Goal: Task Accomplishment & Management: Manage account settings

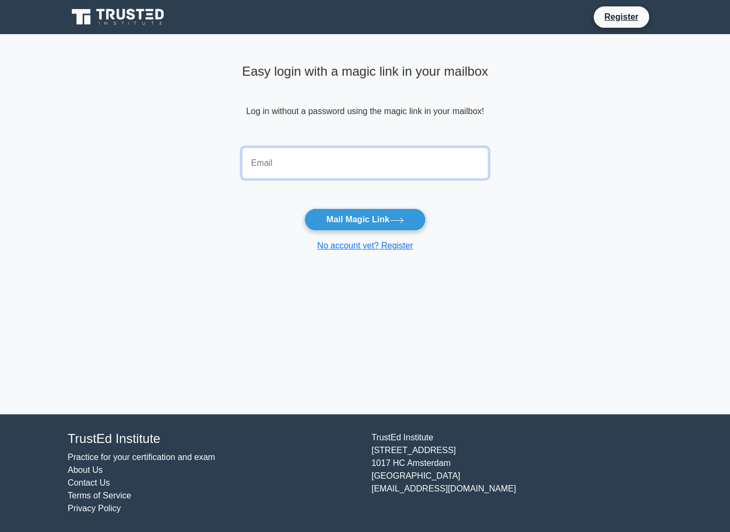
click at [393, 159] on input "email" at bounding box center [365, 163] width 246 height 31
click at [261, 156] on input "email" at bounding box center [365, 163] width 246 height 31
type input "krit.tangc@dome.tu.ac.th"
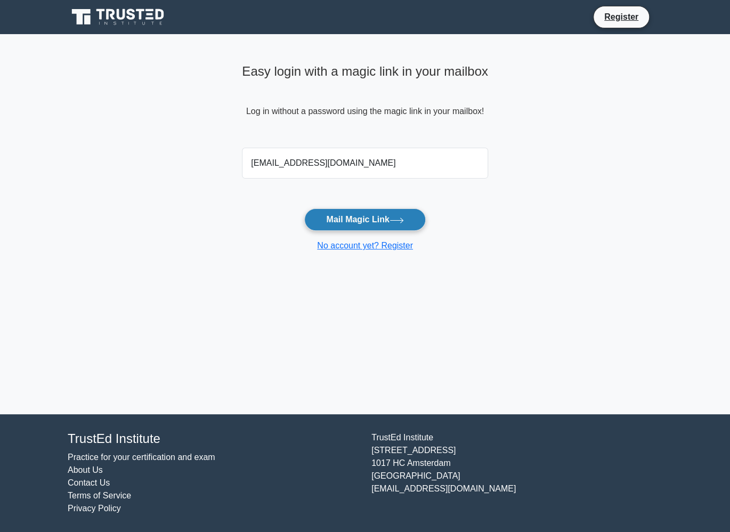
click at [371, 220] on button "Mail Magic Link" at bounding box center [364, 219] width 121 height 22
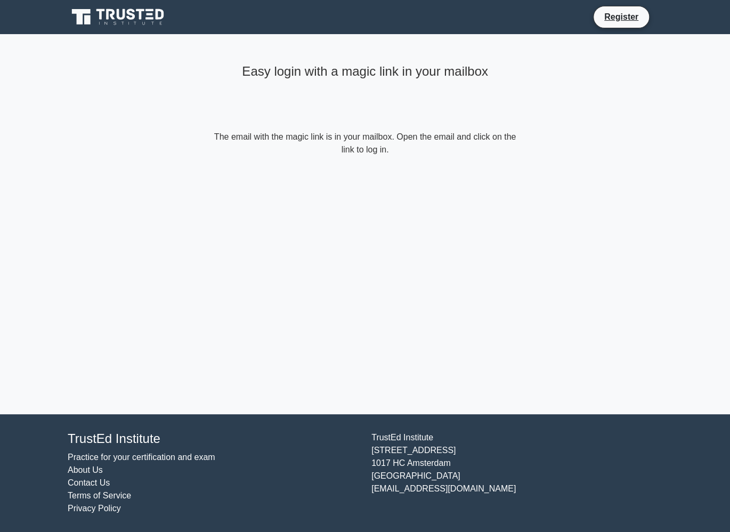
click at [345, 135] on form "The email with the magic link is in your mailbox. Open the email and click on t…" at bounding box center [364, 144] width 307 height 26
drag, startPoint x: 353, startPoint y: 138, endPoint x: 371, endPoint y: 150, distance: 21.6
click at [371, 150] on form "The email with the magic link is in your mailbox. Open the email and click on t…" at bounding box center [364, 144] width 307 height 26
drag, startPoint x: 371, startPoint y: 150, endPoint x: 390, endPoint y: 152, distance: 19.8
click at [390, 152] on form "The email with the magic link is in your mailbox. Open the email and click on t…" at bounding box center [364, 144] width 307 height 26
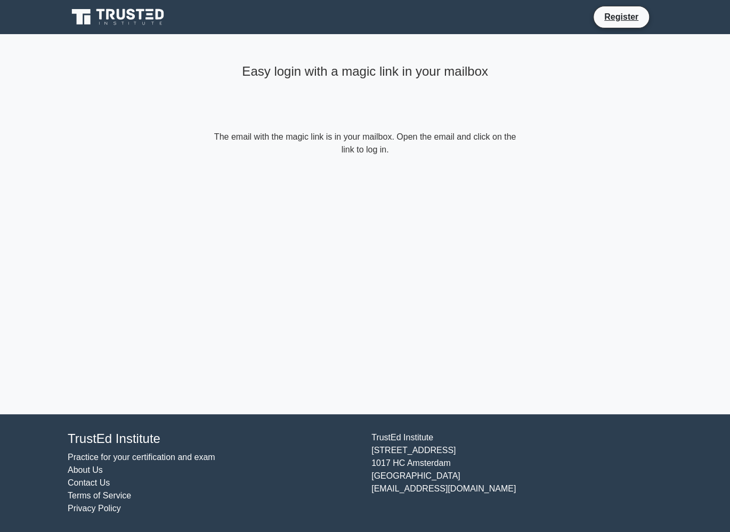
drag, startPoint x: 390, startPoint y: 145, endPoint x: 284, endPoint y: 127, distance: 106.9
click at [284, 127] on div "Easy login with a magic link in your mailbox The email with the magic link is i…" at bounding box center [365, 108] width 320 height 148
